Goal: Check status: Check status

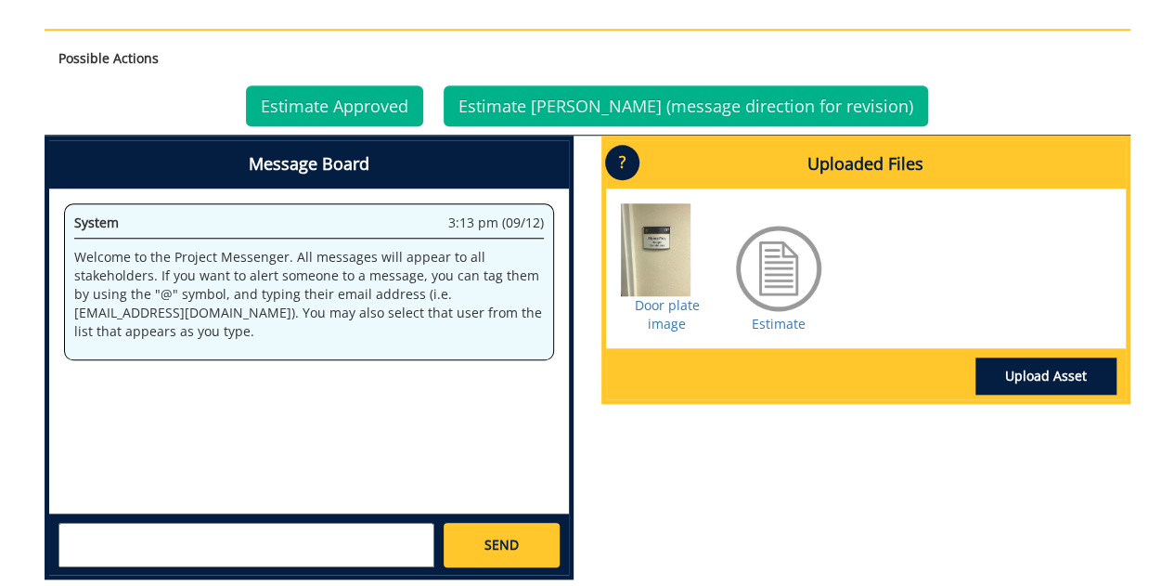
scroll to position [713, 0]
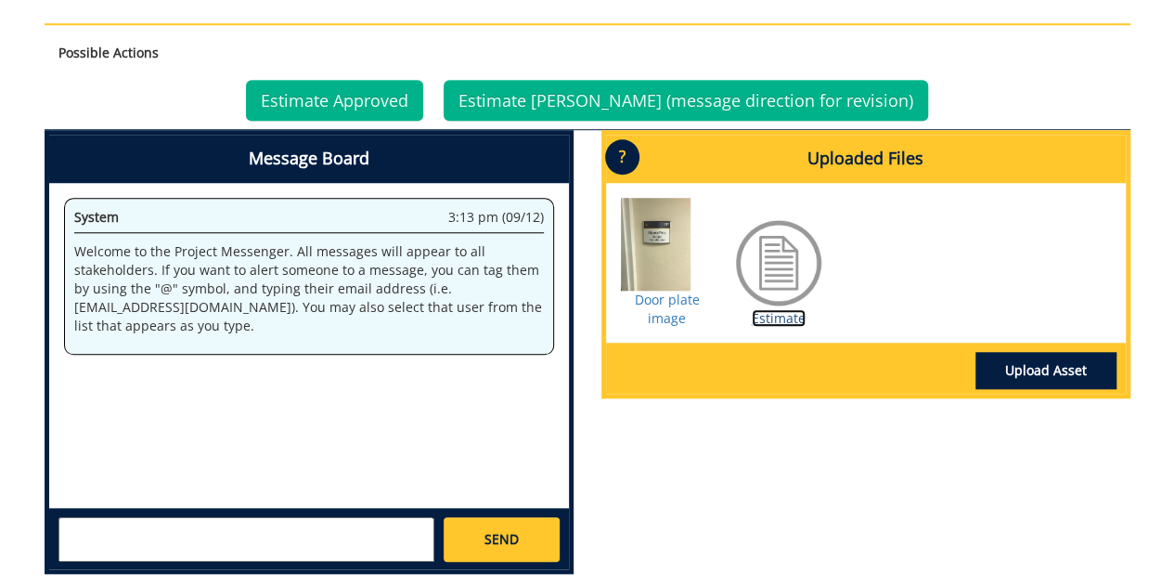
click at [772, 315] on link "Estimate" at bounding box center [779, 318] width 54 height 18
click at [388, 109] on link "Estimate Approved" at bounding box center [334, 100] width 177 height 41
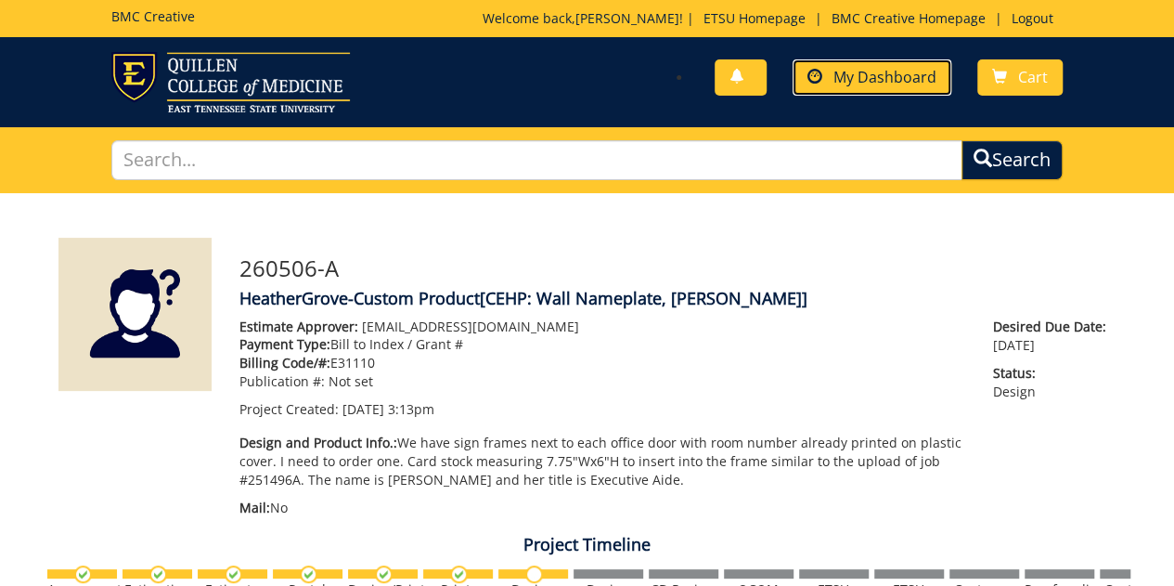
click at [850, 81] on span "My Dashboard" at bounding box center [885, 77] width 103 height 20
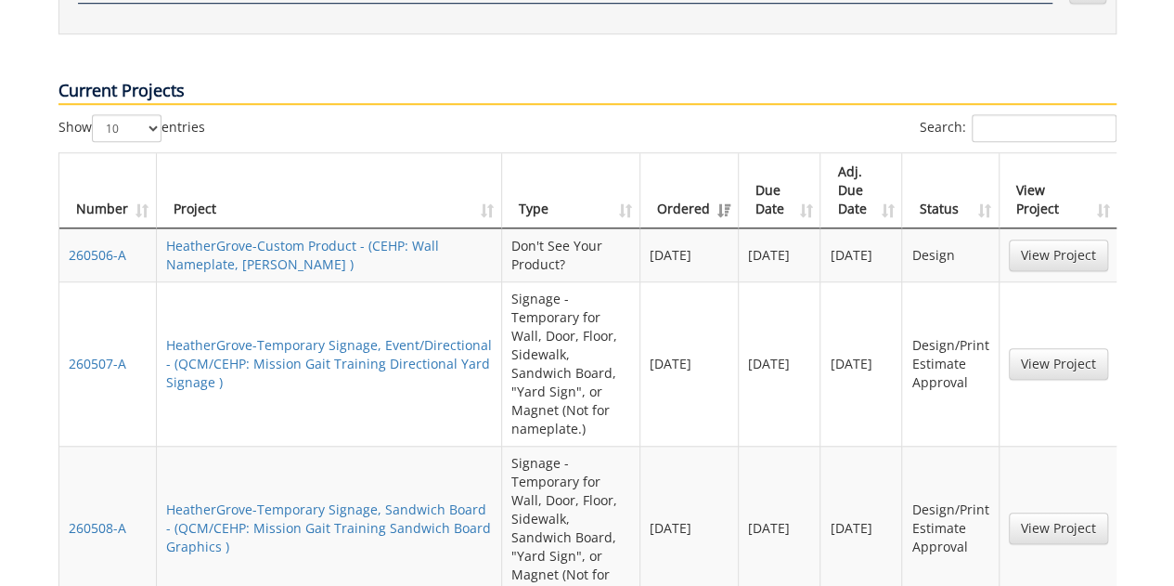
scroll to position [691, 0]
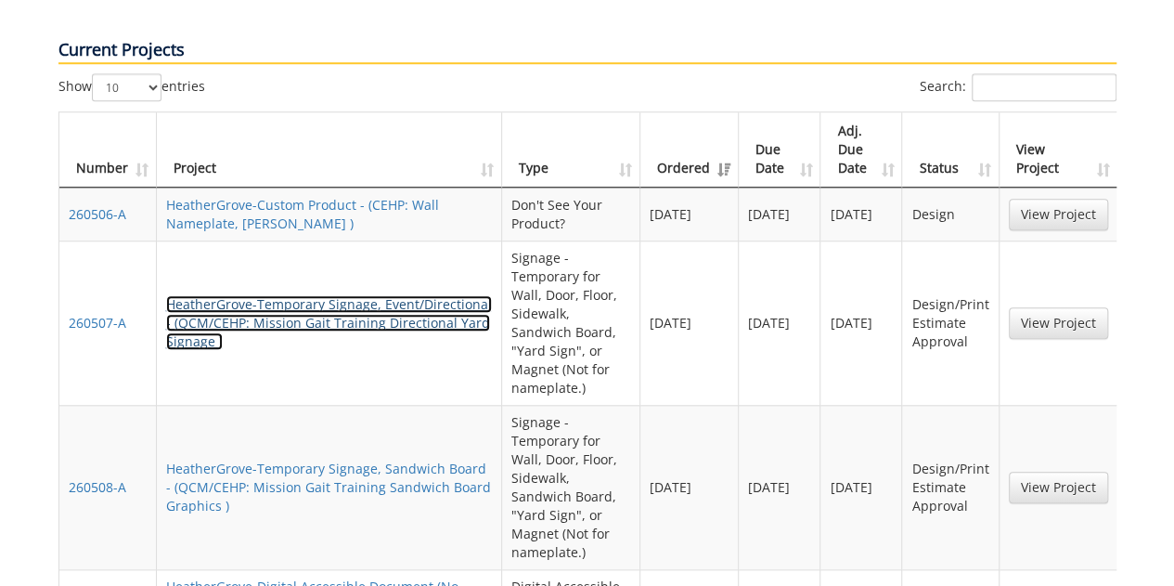
click at [305, 295] on link "HeatherGrove-Temporary Signage, Event/Directional - (QCM/CEHP: Mission Gait Tra…" at bounding box center [329, 322] width 326 height 55
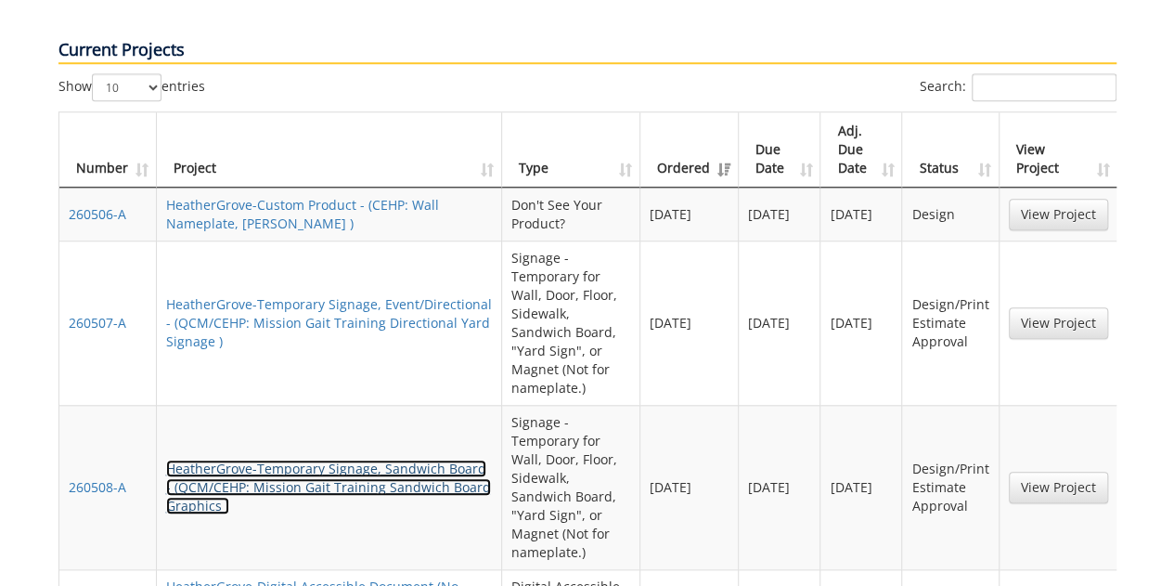
click at [292, 460] on link "HeatherGrove-Temporary Signage, Sandwich Board - (QCM/CEHP: Mission Gait Traini…" at bounding box center [328, 487] width 325 height 55
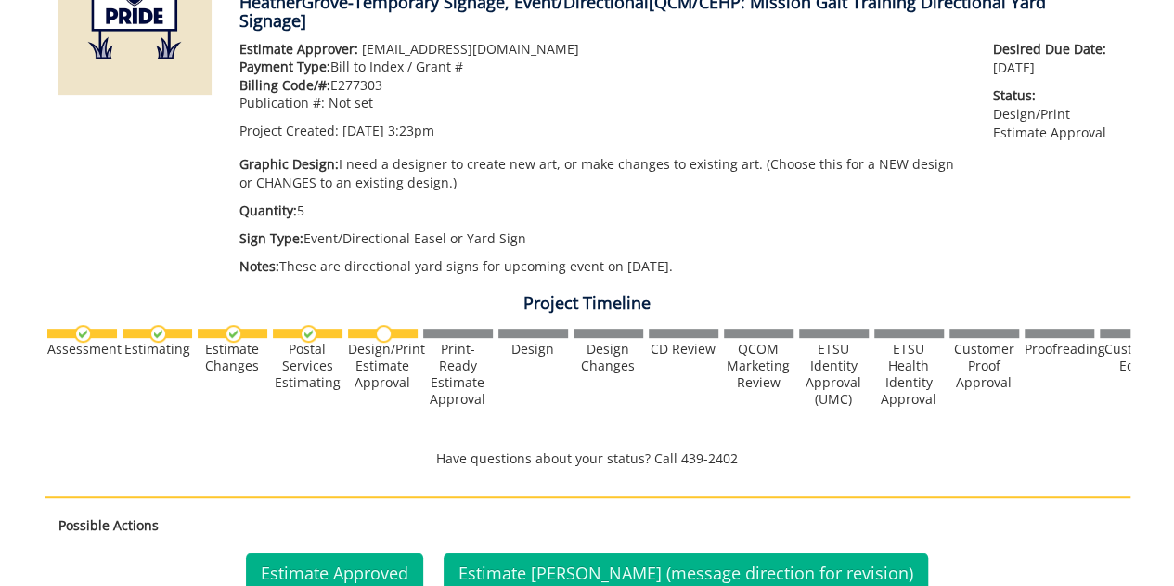
scroll to position [299, 0]
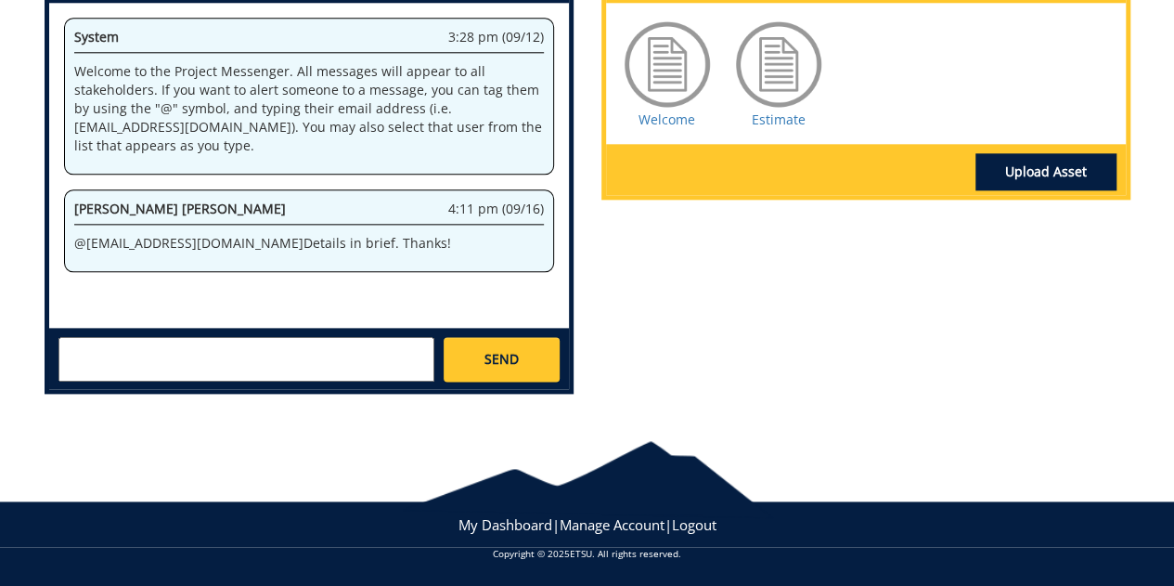
scroll to position [890, 0]
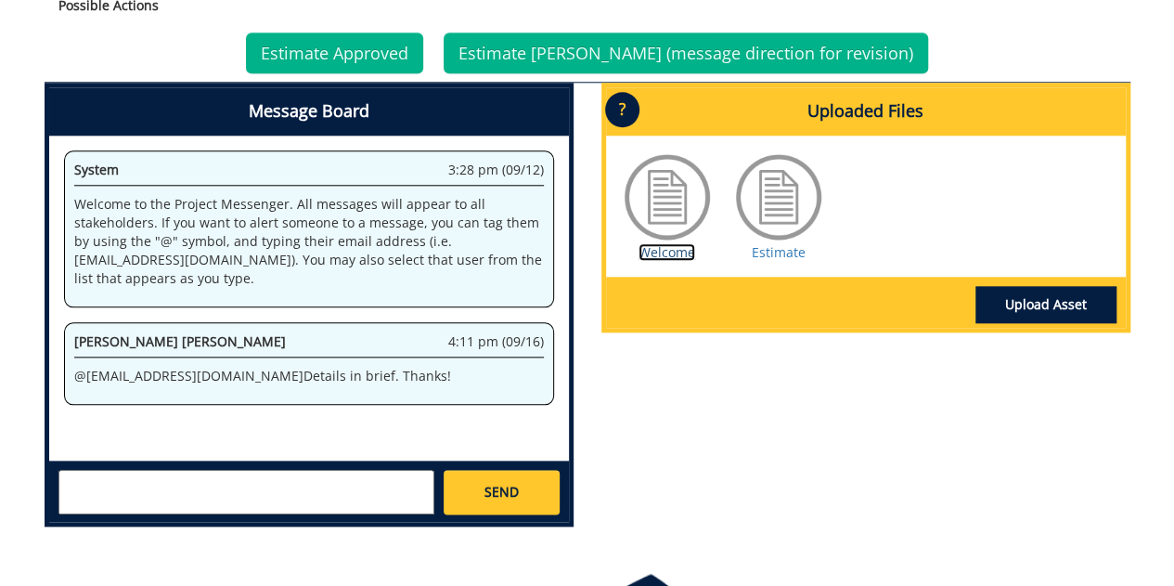
click at [672, 248] on link "Welcome" at bounding box center [667, 252] width 57 height 18
click at [766, 250] on link "Estimate" at bounding box center [779, 252] width 54 height 18
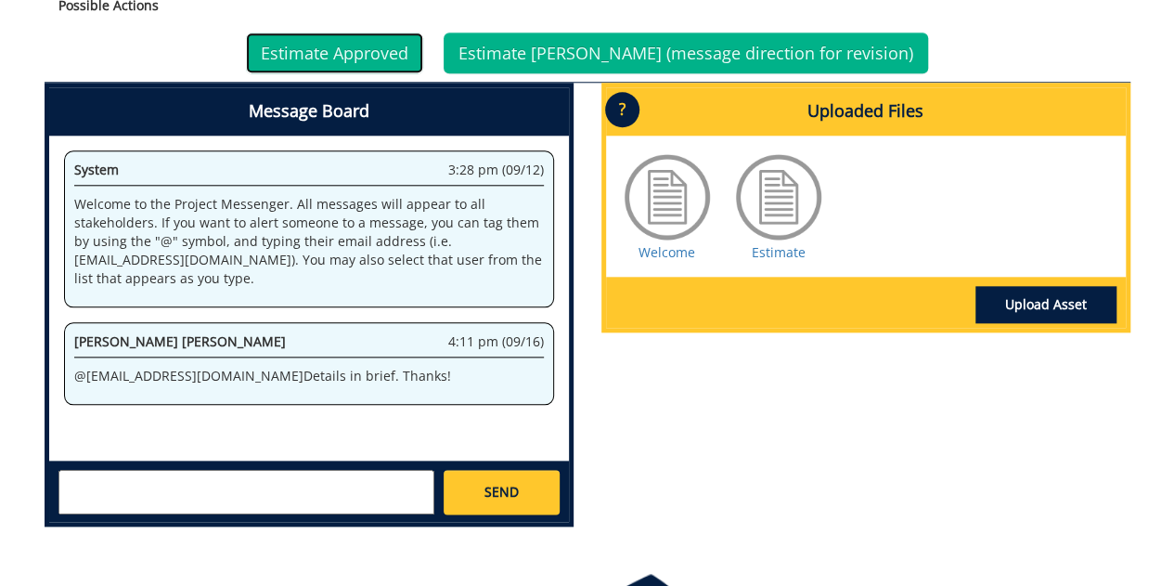
click at [379, 54] on link "Estimate Approved" at bounding box center [334, 52] width 177 height 41
